Goal: Task Accomplishment & Management: Manage account settings

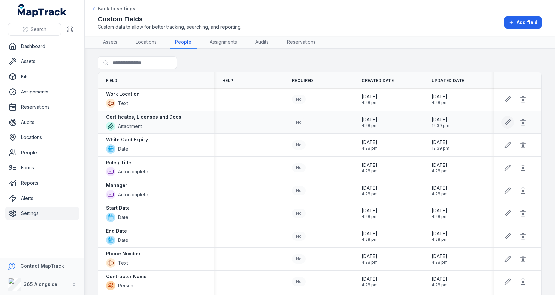
click at [508, 120] on icon at bounding box center [508, 123] width 6 height 6
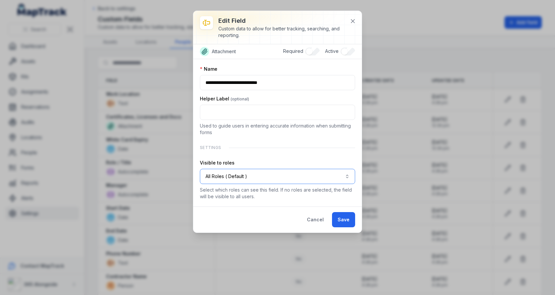
click at [246, 177] on button "All Roles ( Default )" at bounding box center [277, 176] width 155 height 15
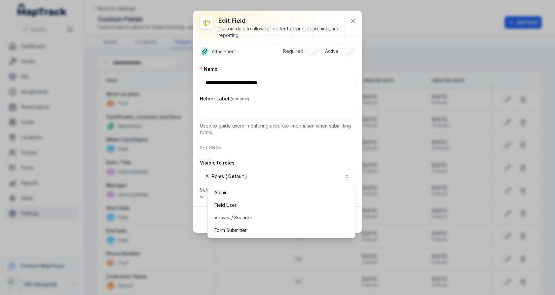
click at [270, 133] on div "**********" at bounding box center [277, 133] width 155 height 134
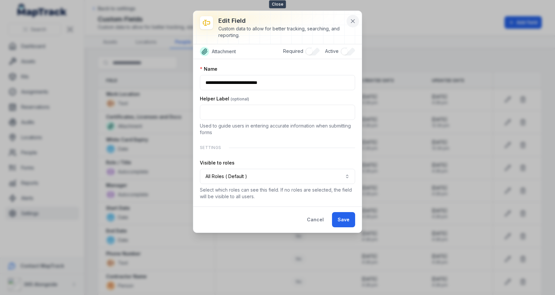
click at [347, 19] on button at bounding box center [353, 21] width 13 height 13
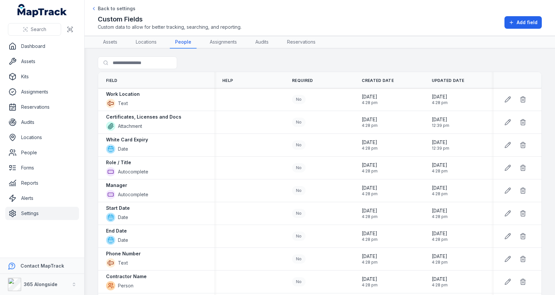
click at [200, 67] on div at bounding box center [151, 63] width 106 height 13
click at [47, 138] on link "Locations" at bounding box center [42, 137] width 74 height 13
click at [299, 63] on div "Search for fields" at bounding box center [320, 64] width 444 height 15
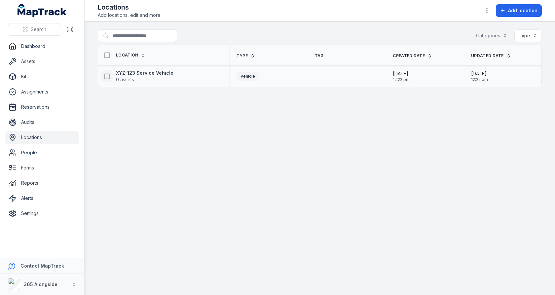
click at [111, 74] on button at bounding box center [107, 76] width 13 height 13
click at [338, 277] on icon "button" at bounding box center [339, 279] width 7 height 7
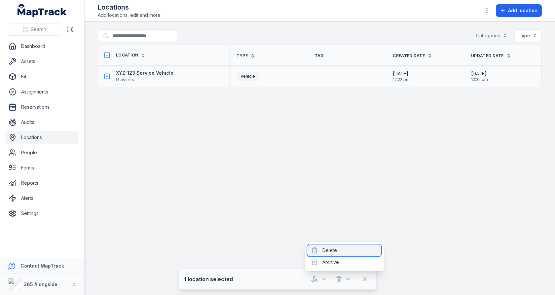
click at [343, 250] on div "Delete" at bounding box center [344, 251] width 74 height 12
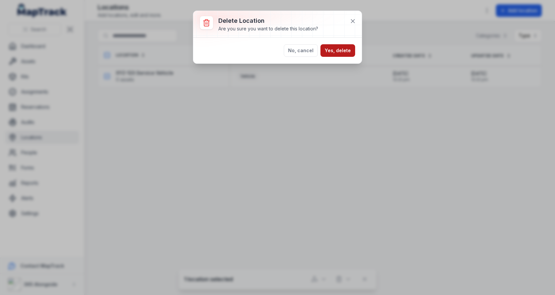
click at [342, 50] on button "Yes, delete" at bounding box center [338, 50] width 35 height 13
